Goal: Information Seeking & Learning: Learn about a topic

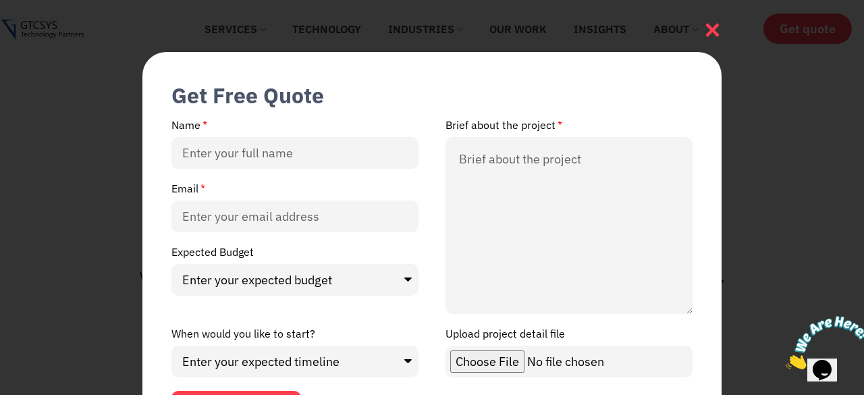
click at [713, 24] on icon at bounding box center [712, 30] width 18 height 18
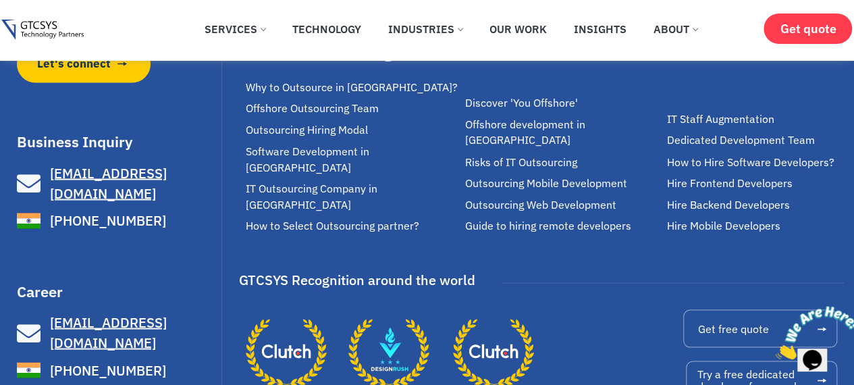
scroll to position [8962, 0]
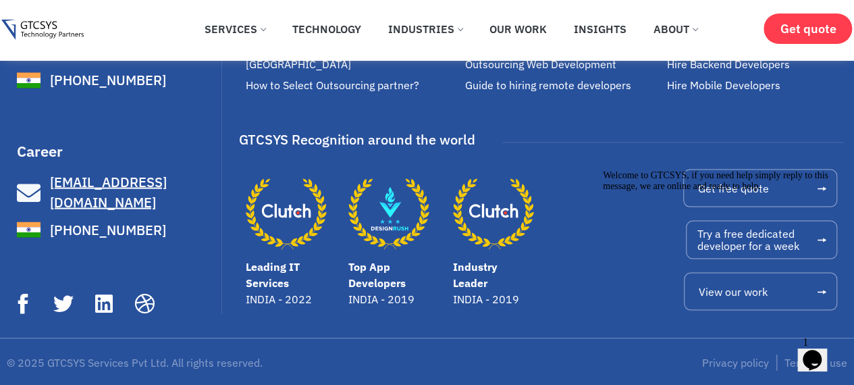
click at [304, 228] on icon "Leading IT Services" at bounding box center [286, 213] width 81 height 81
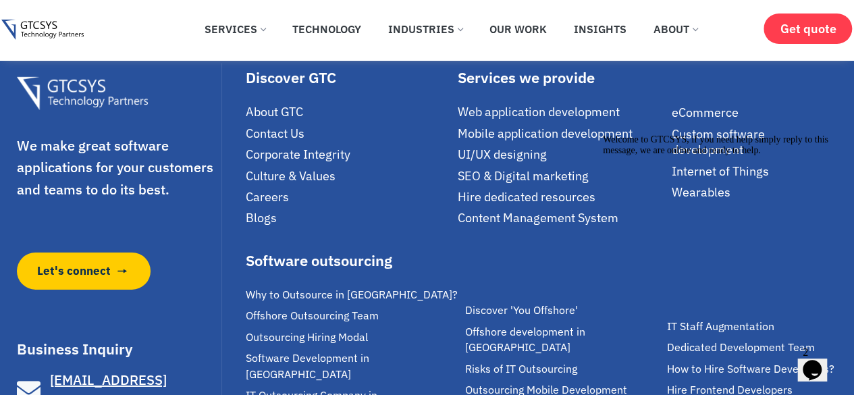
scroll to position [2330, 0]
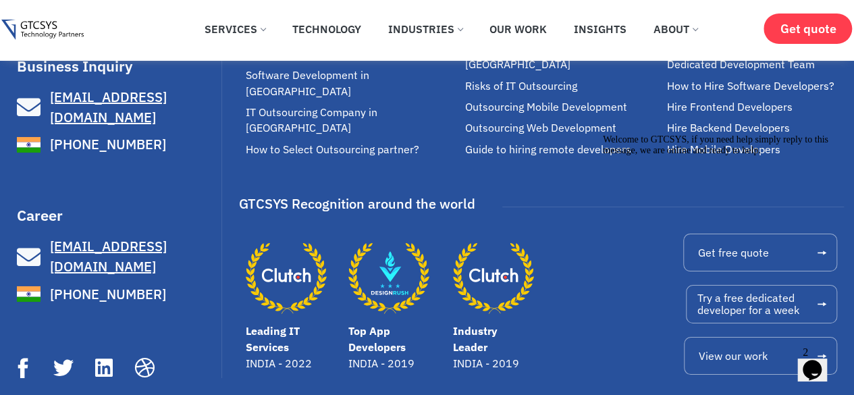
click at [603, 134] on icon "Chat attention grabber" at bounding box center [603, 134] width 0 height 0
